Goal: Task Accomplishment & Management: Complete application form

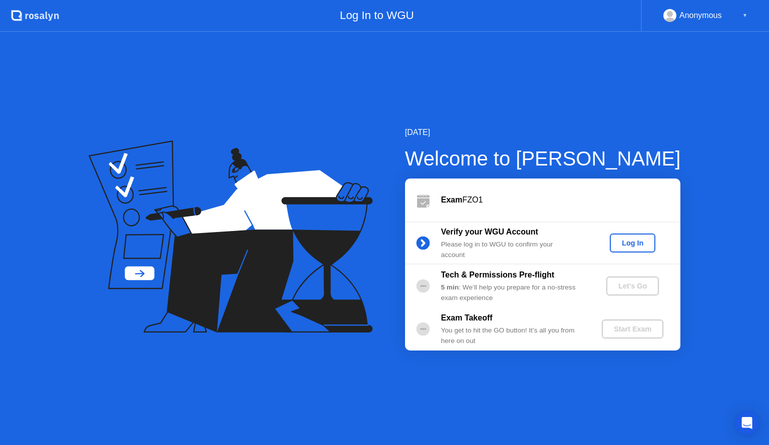
click at [626, 244] on div "Log In" at bounding box center [632, 243] width 38 height 8
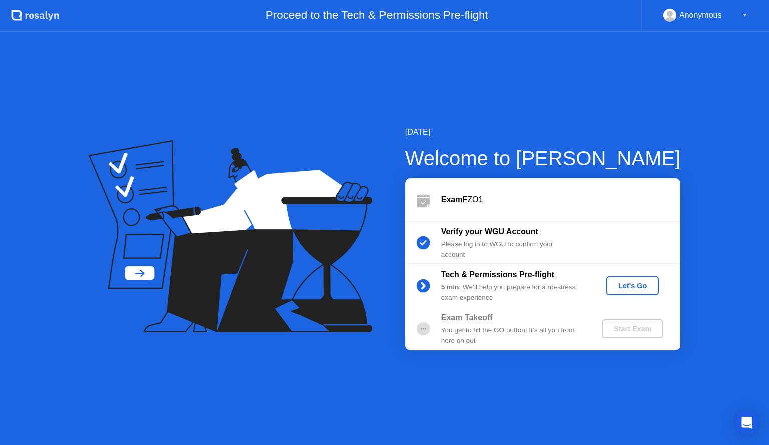
click at [642, 283] on div "Let's Go" at bounding box center [632, 286] width 45 height 8
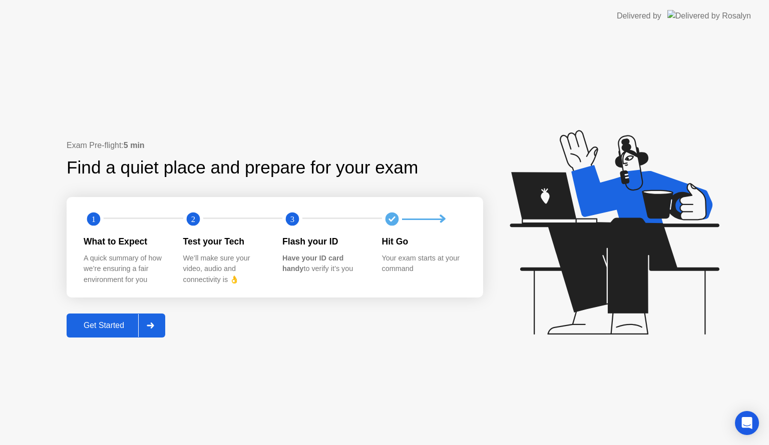
click at [108, 322] on div "Get Started" at bounding box center [104, 325] width 69 height 9
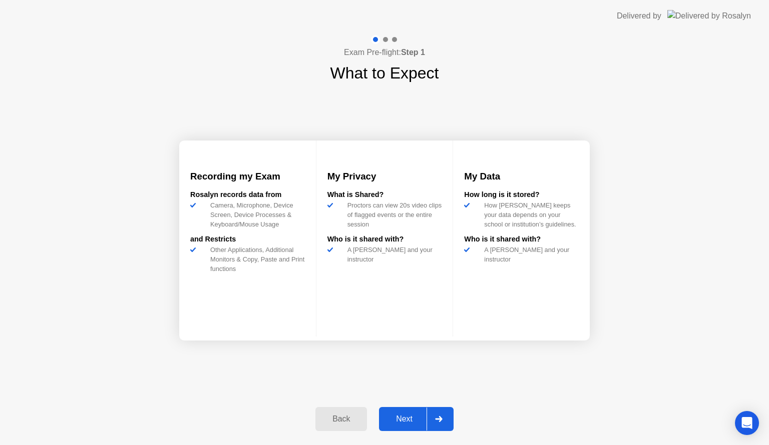
click at [401, 424] on div "Next" at bounding box center [404, 419] width 45 height 9
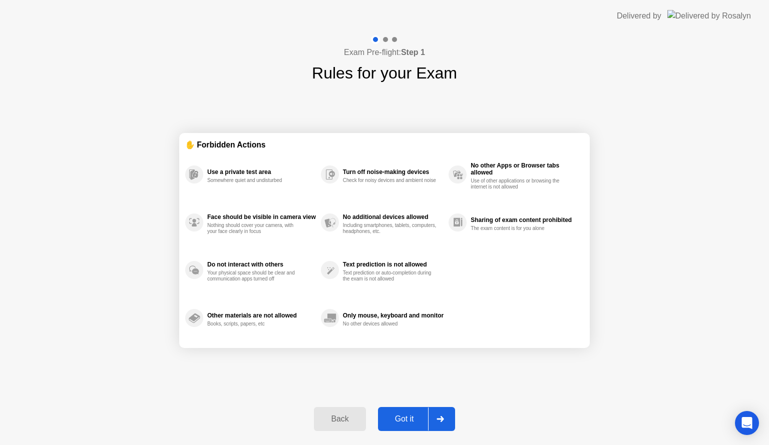
click at [407, 415] on div "Got it" at bounding box center [404, 419] width 47 height 9
select select "**********"
select select "*******"
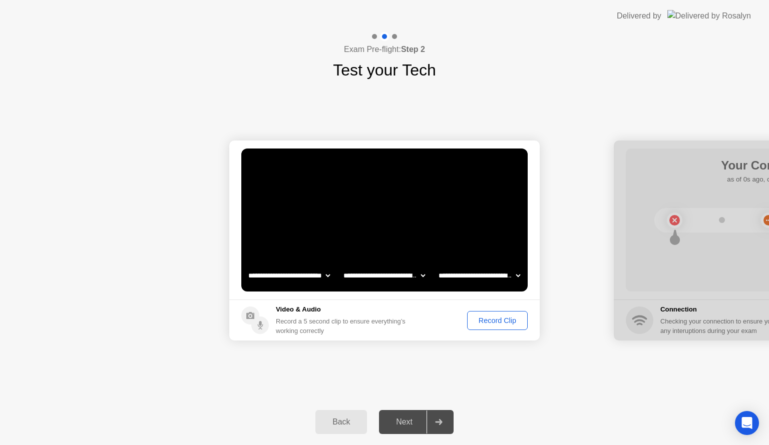
click at [505, 318] on div "Record Clip" at bounding box center [497, 321] width 54 height 8
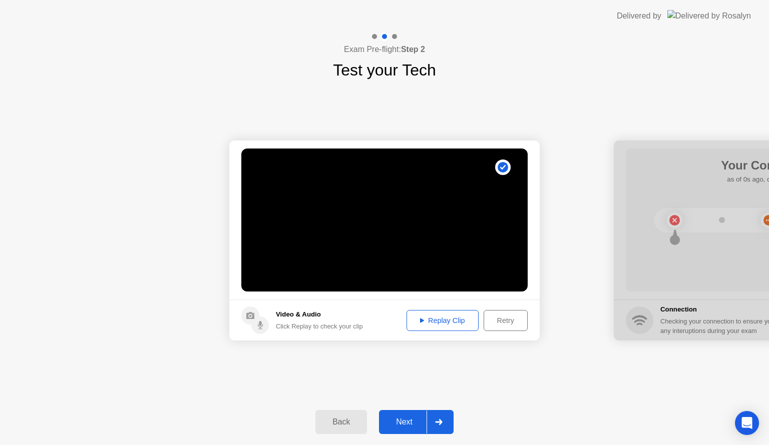
click at [442, 314] on button "Replay Clip" at bounding box center [442, 320] width 72 height 21
click at [437, 419] on icon at bounding box center [439, 422] width 8 height 6
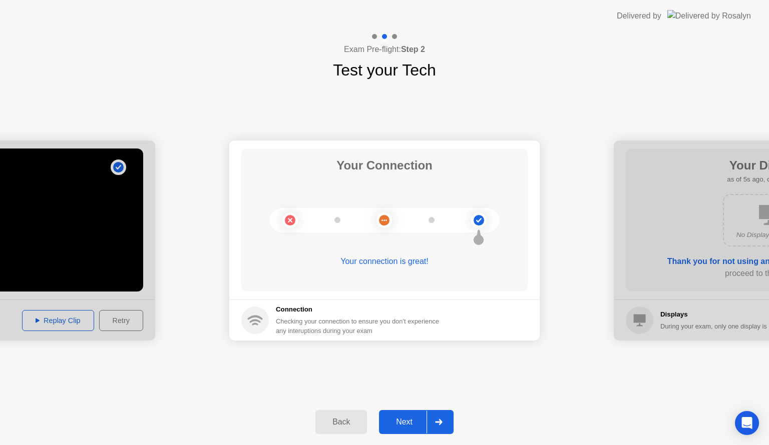
click at [397, 418] on div "Next" at bounding box center [404, 422] width 45 height 9
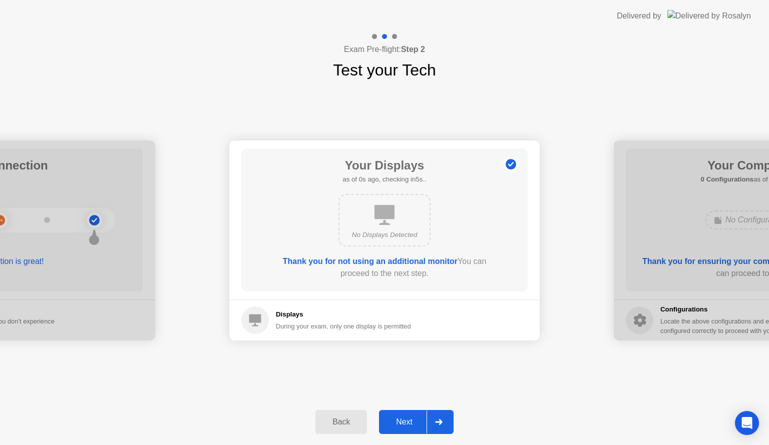
click at [397, 418] on div "Next" at bounding box center [404, 422] width 45 height 9
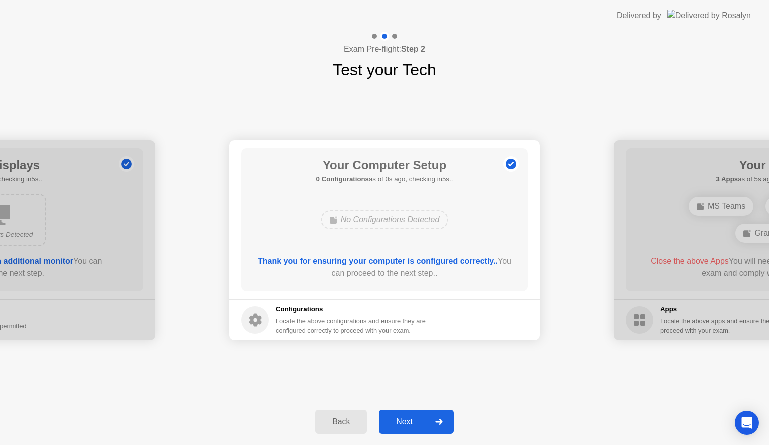
click at [400, 418] on div "Next" at bounding box center [404, 422] width 45 height 9
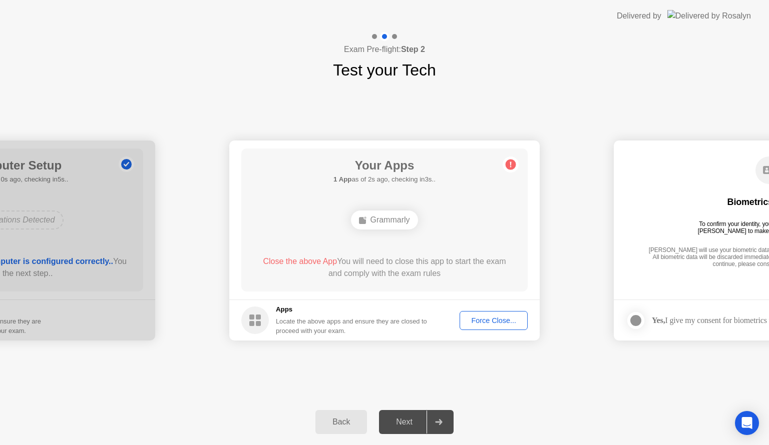
click at [551, 28] on header "Delivered by" at bounding box center [384, 16] width 769 height 32
click at [510, 318] on div "Force Close..." at bounding box center [493, 321] width 61 height 8
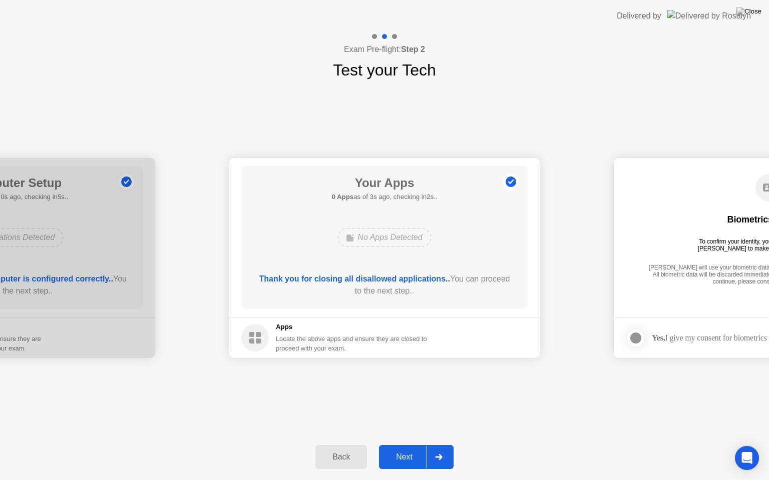
click at [402, 445] on div "Next" at bounding box center [404, 457] width 45 height 9
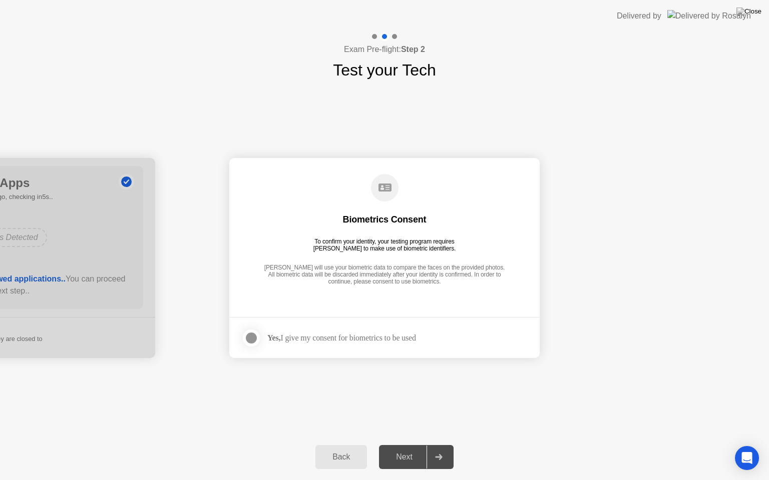
click at [247, 336] on div at bounding box center [251, 338] width 12 height 12
click at [396, 445] on div "Next" at bounding box center [404, 457] width 45 height 9
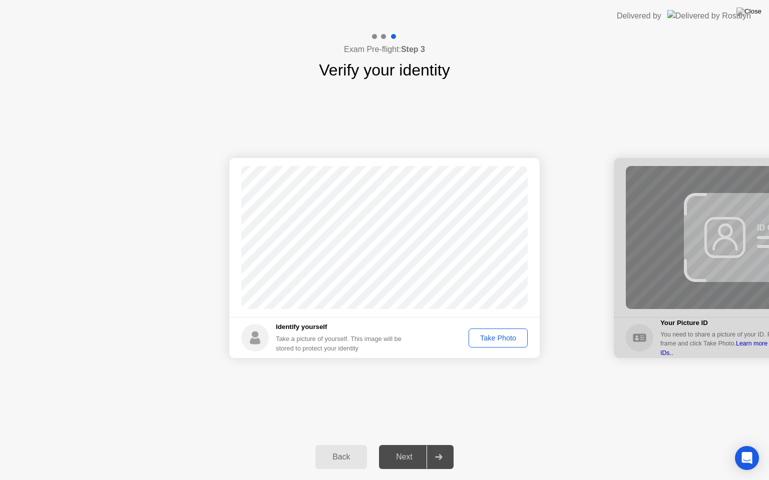
click at [505, 338] on div "Take Photo" at bounding box center [498, 338] width 52 height 8
click at [401, 445] on div "Next" at bounding box center [404, 457] width 45 height 9
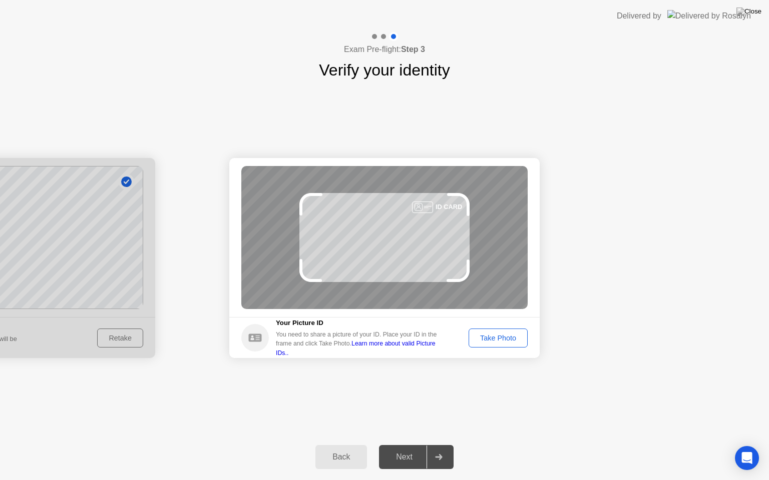
click at [401, 445] on div "Next" at bounding box center [404, 457] width 45 height 9
click at [500, 337] on div "Take Photo" at bounding box center [498, 338] width 52 height 8
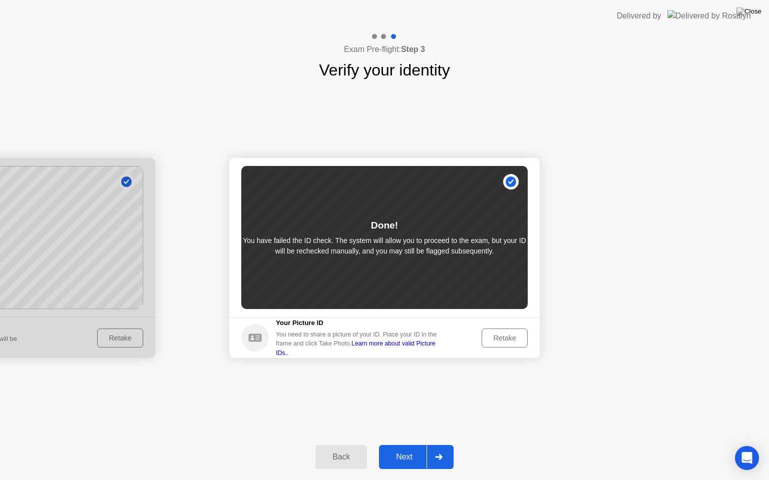
click at [500, 337] on div "Retake" at bounding box center [504, 338] width 39 height 8
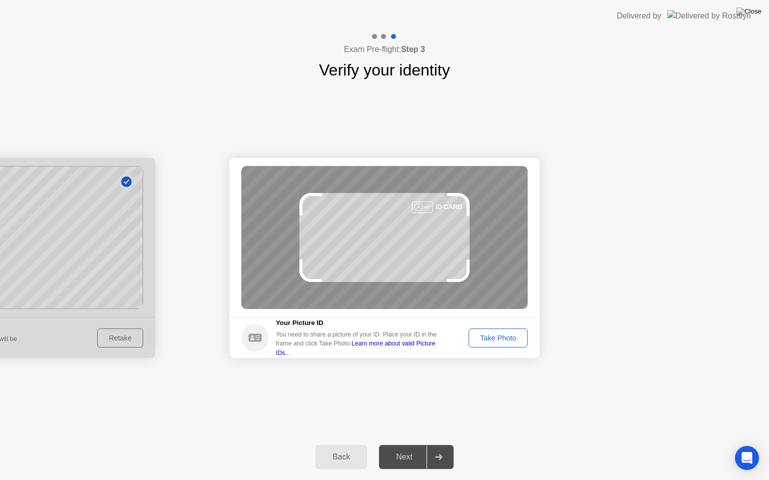
click at [488, 341] on div "Take Photo" at bounding box center [498, 338] width 52 height 8
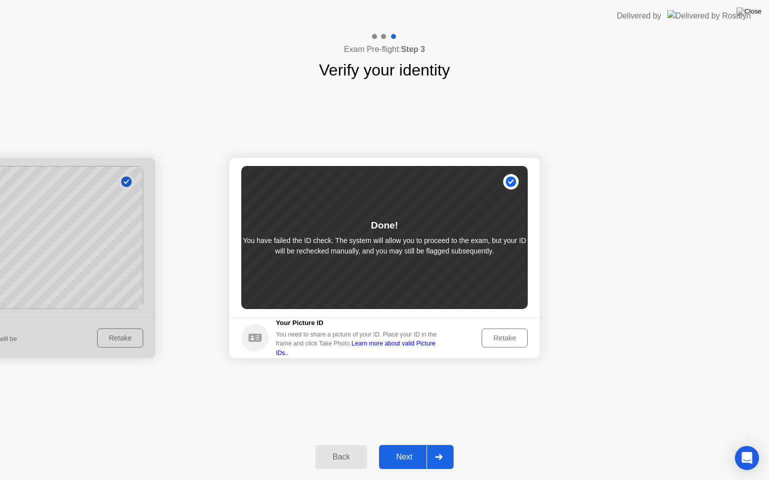
click at [507, 337] on div "Retake" at bounding box center [504, 338] width 39 height 8
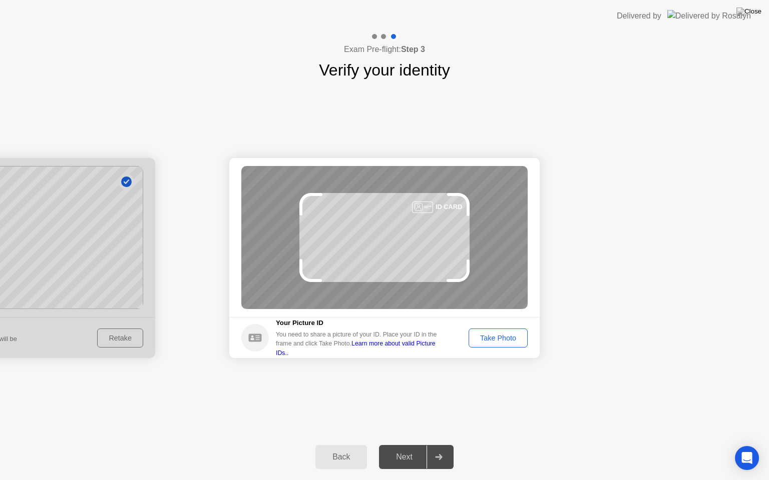
click at [398, 445] on div "Next" at bounding box center [404, 457] width 45 height 9
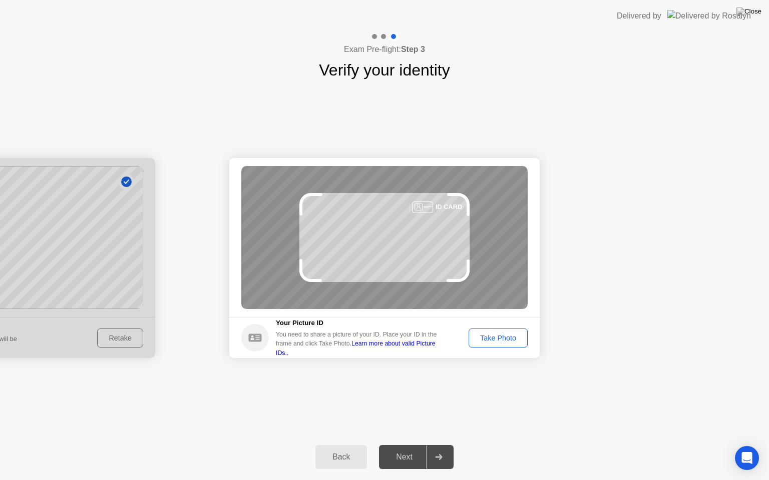
click at [398, 445] on div "Next" at bounding box center [404, 457] width 45 height 9
click at [500, 338] on div "Take Photo" at bounding box center [498, 338] width 52 height 8
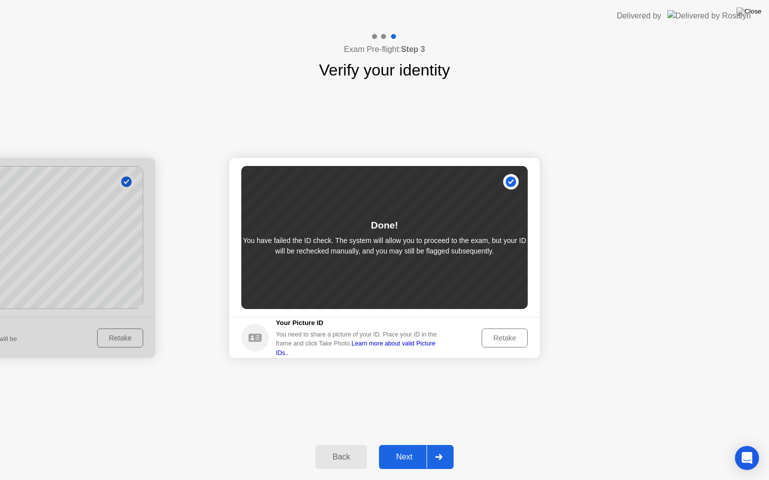
click at [394, 445] on div "Next" at bounding box center [404, 457] width 45 height 9
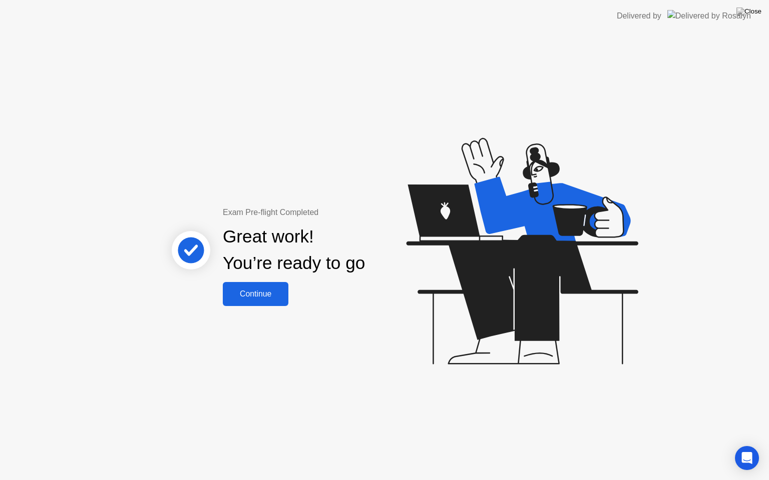
click at [246, 299] on div "Continue" at bounding box center [256, 294] width 60 height 9
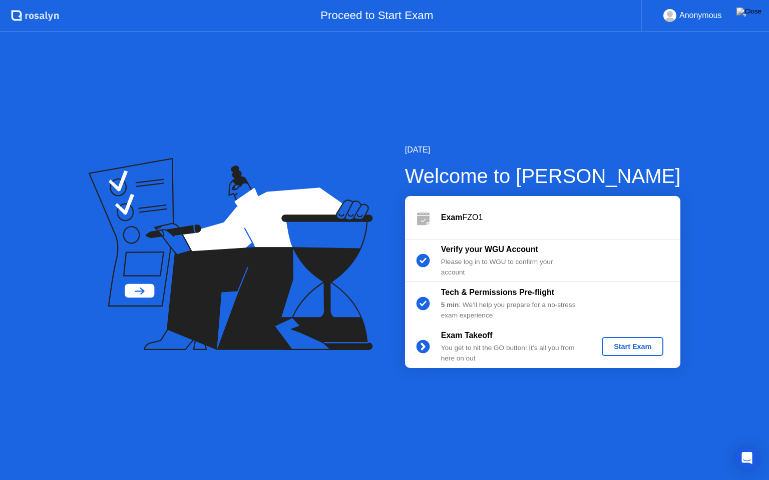
click at [628, 348] on div "Start Exam" at bounding box center [632, 347] width 54 height 8
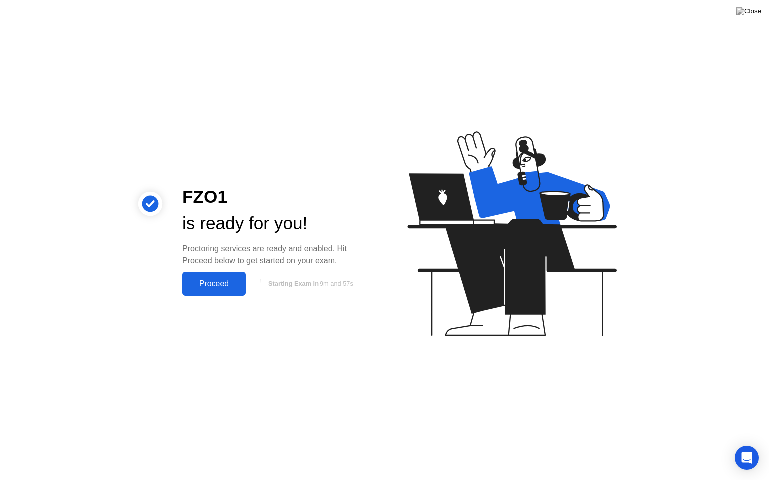
click at [218, 277] on button "Proceed" at bounding box center [214, 284] width 64 height 24
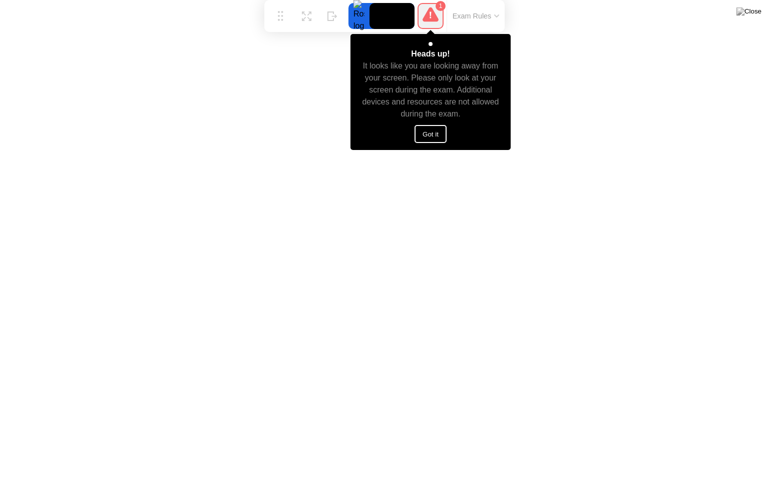
click at [426, 130] on button "Got it" at bounding box center [430, 134] width 32 height 18
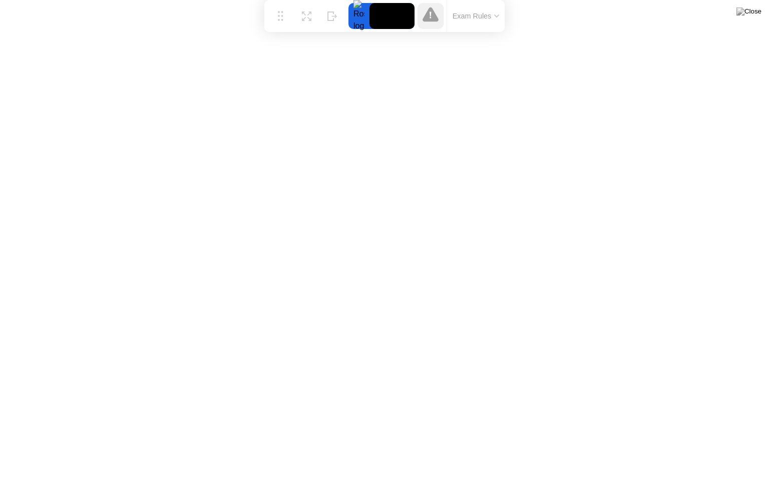
click at [494, 14] on button "Exam Rules" at bounding box center [475, 16] width 53 height 9
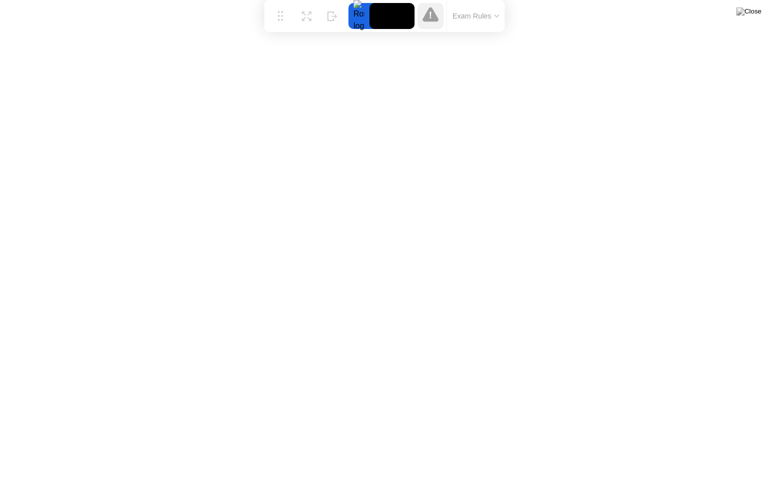
click at [480, 12] on button "Exam Rules" at bounding box center [475, 16] width 53 height 9
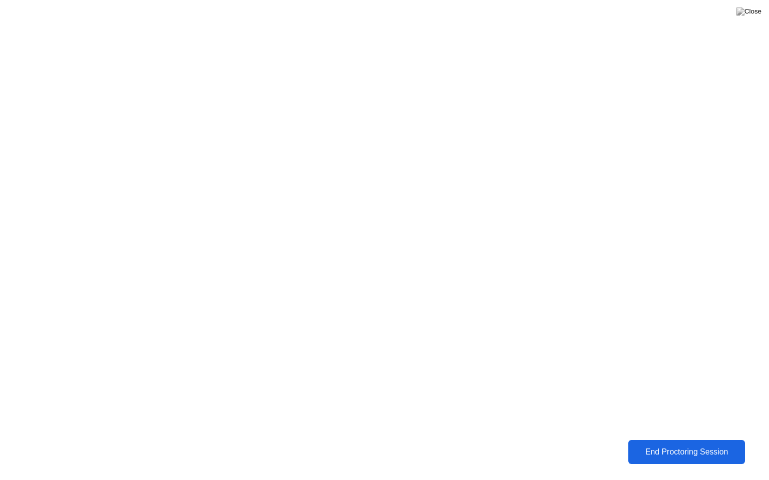
click at [671, 445] on div "End Proctoring Session" at bounding box center [686, 452] width 111 height 9
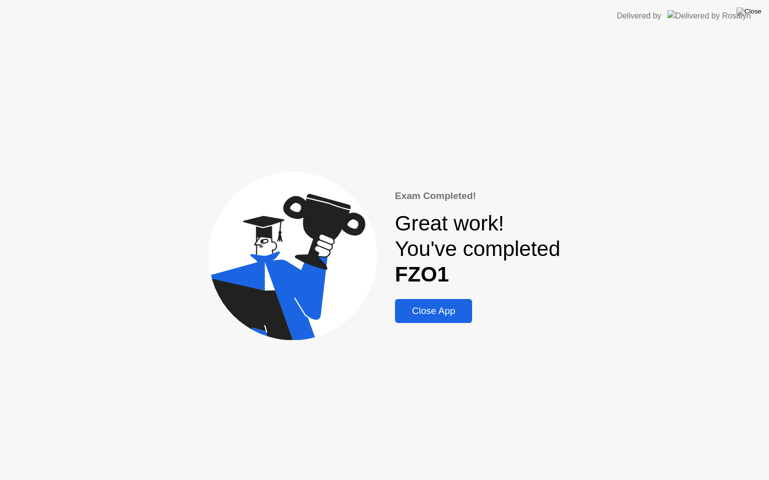
click at [418, 313] on div "Close App" at bounding box center [434, 311] width 72 height 11
